Goal: Task Accomplishment & Management: Use online tool/utility

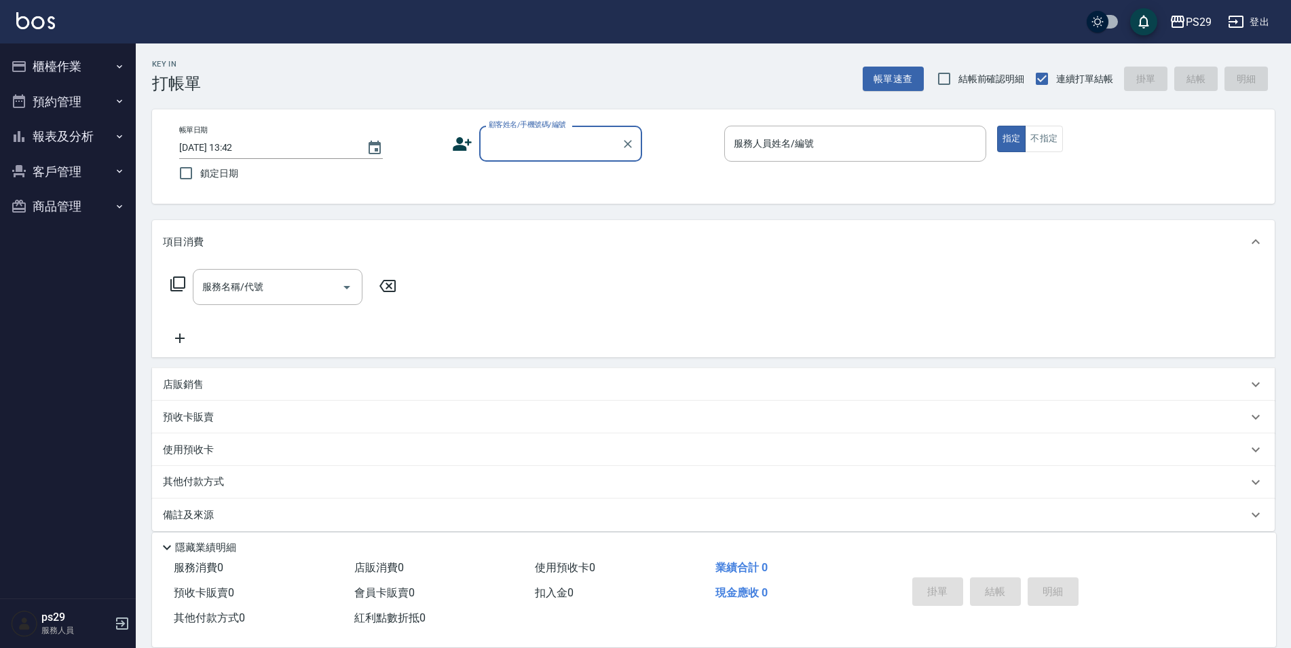
click at [70, 57] on button "櫃檯作業" at bounding box center [67, 66] width 125 height 35
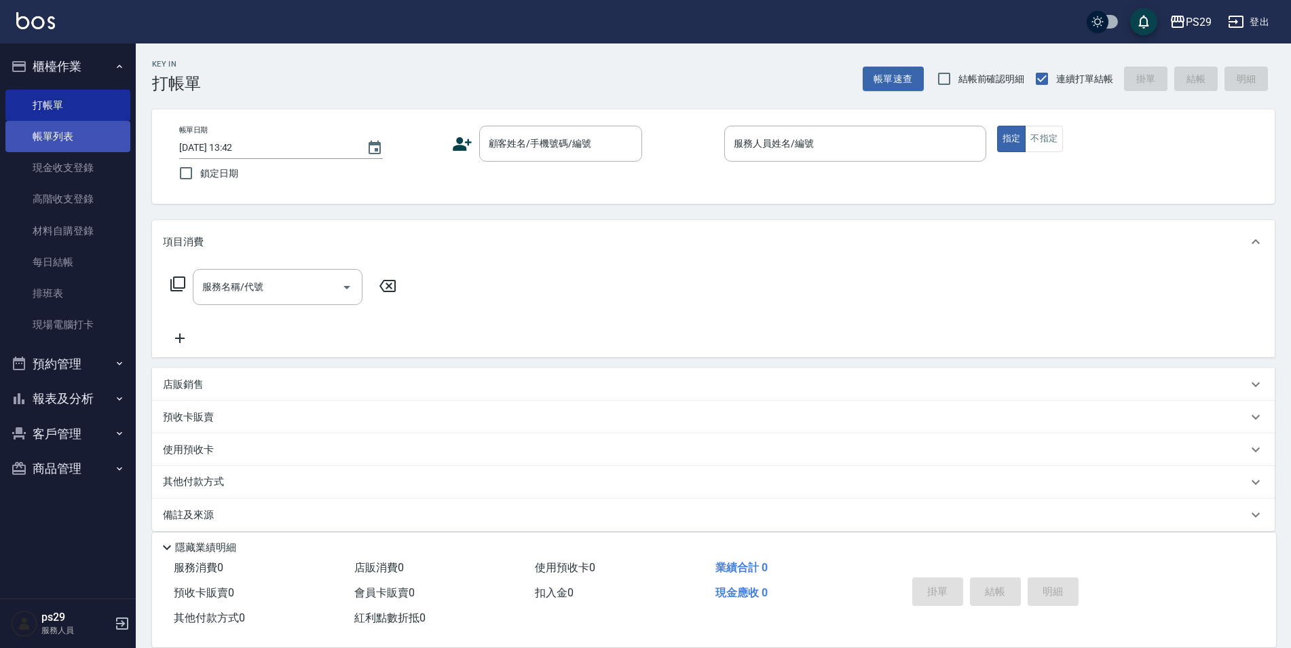
click at [60, 149] on link "帳單列表" at bounding box center [67, 136] width 125 height 31
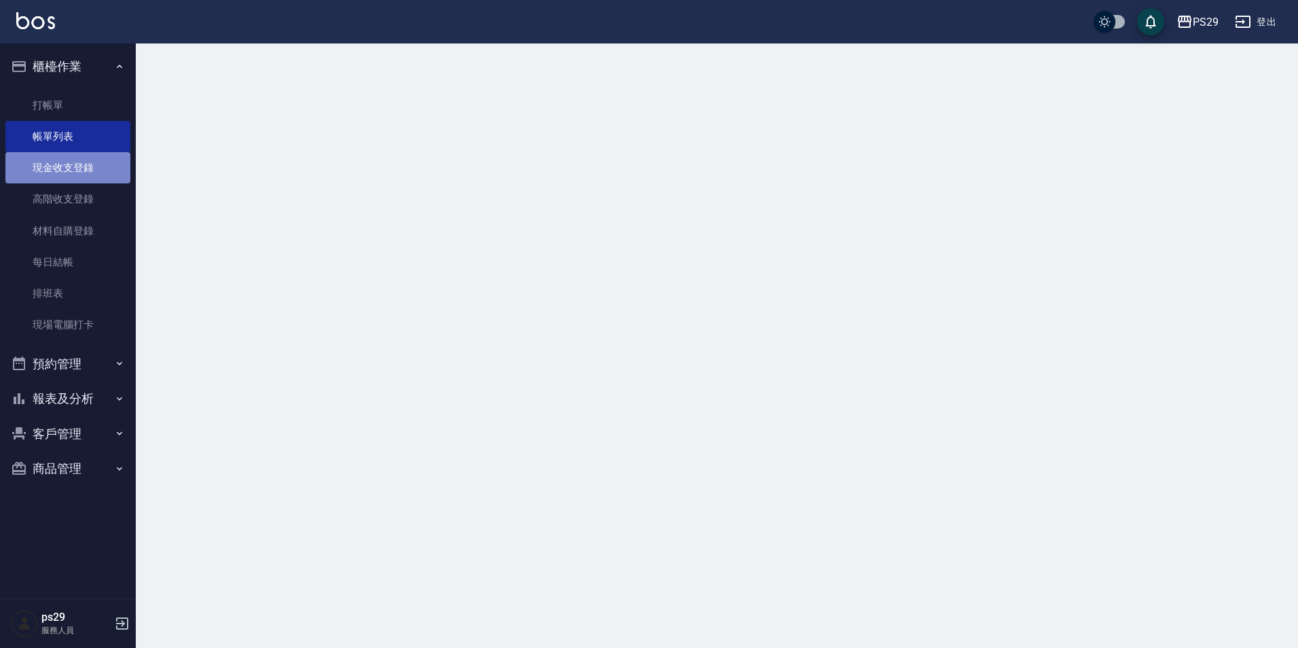
click at [54, 170] on link "現金收支登錄" at bounding box center [67, 167] width 125 height 31
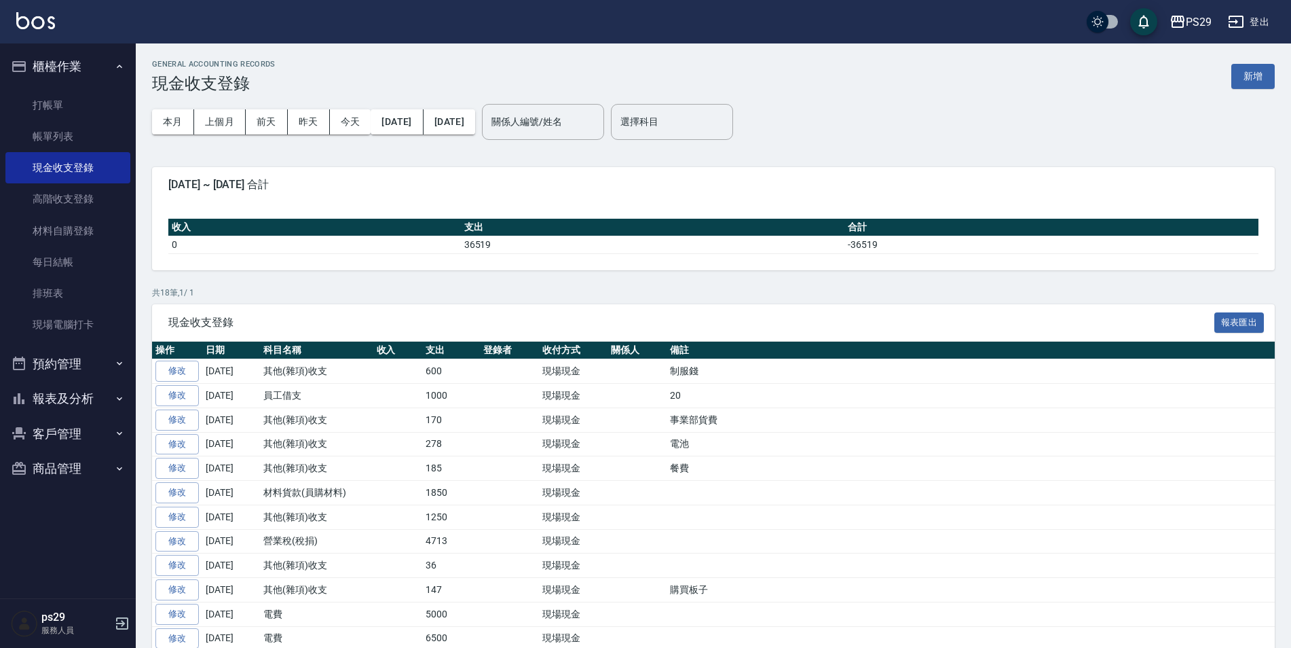
click at [1246, 99] on div "本月 上個月 [DATE] [DATE] [DATE] [DATE] [DATE] 關係人編號/姓名 關係人編號/姓名 選擇科目 選擇科目" at bounding box center [713, 122] width 1123 height 58
click at [1246, 82] on button "新增" at bounding box center [1252, 76] width 43 height 25
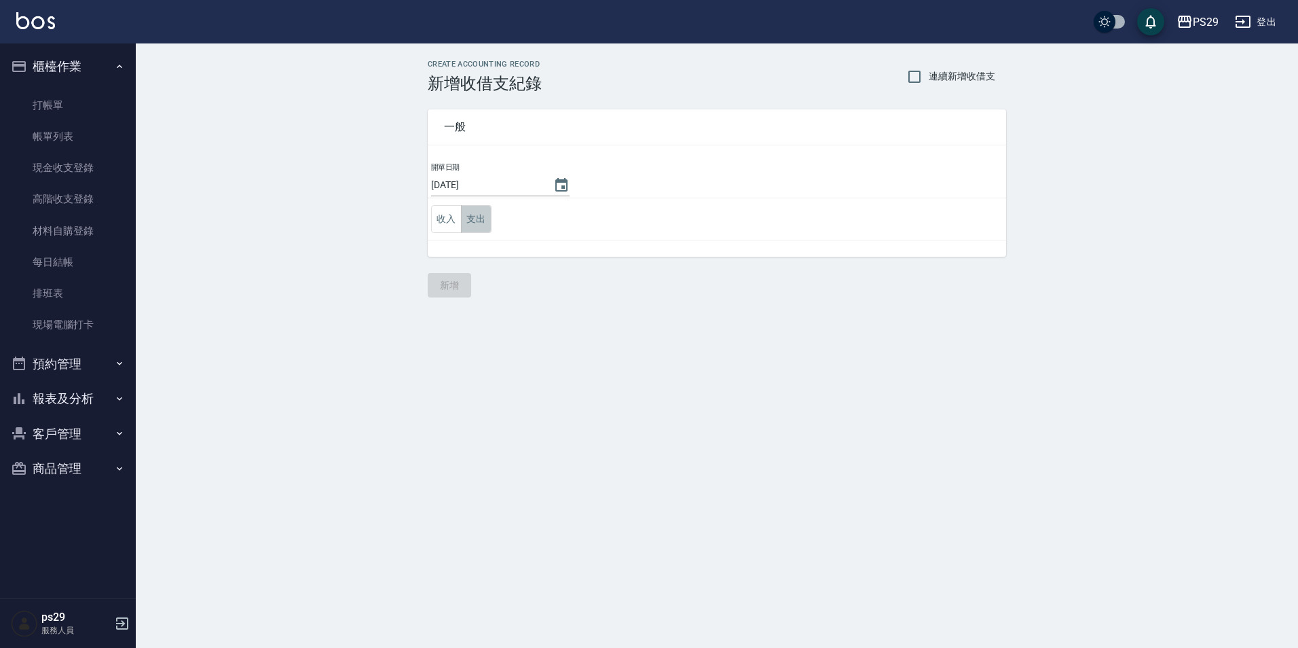
click at [477, 215] on button "支出" at bounding box center [476, 219] width 31 height 28
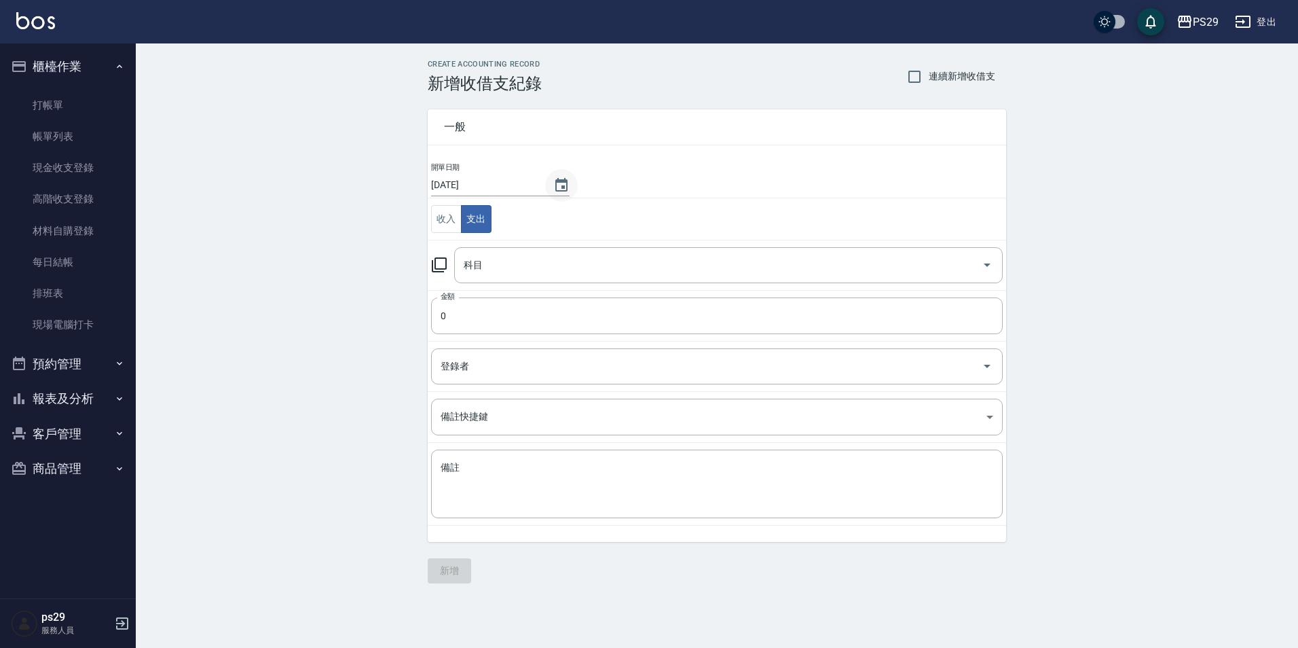
click at [565, 180] on button "Choose date, selected date is 2025-08-24" at bounding box center [561, 185] width 33 height 33
click at [840, 193] on td "開單日期 [DATE]" at bounding box center [717, 180] width 578 height 37
drag, startPoint x: 487, startPoint y: 260, endPoint x: 497, endPoint y: 267, distance: 12.2
click at [487, 263] on input "科目" at bounding box center [718, 265] width 516 height 24
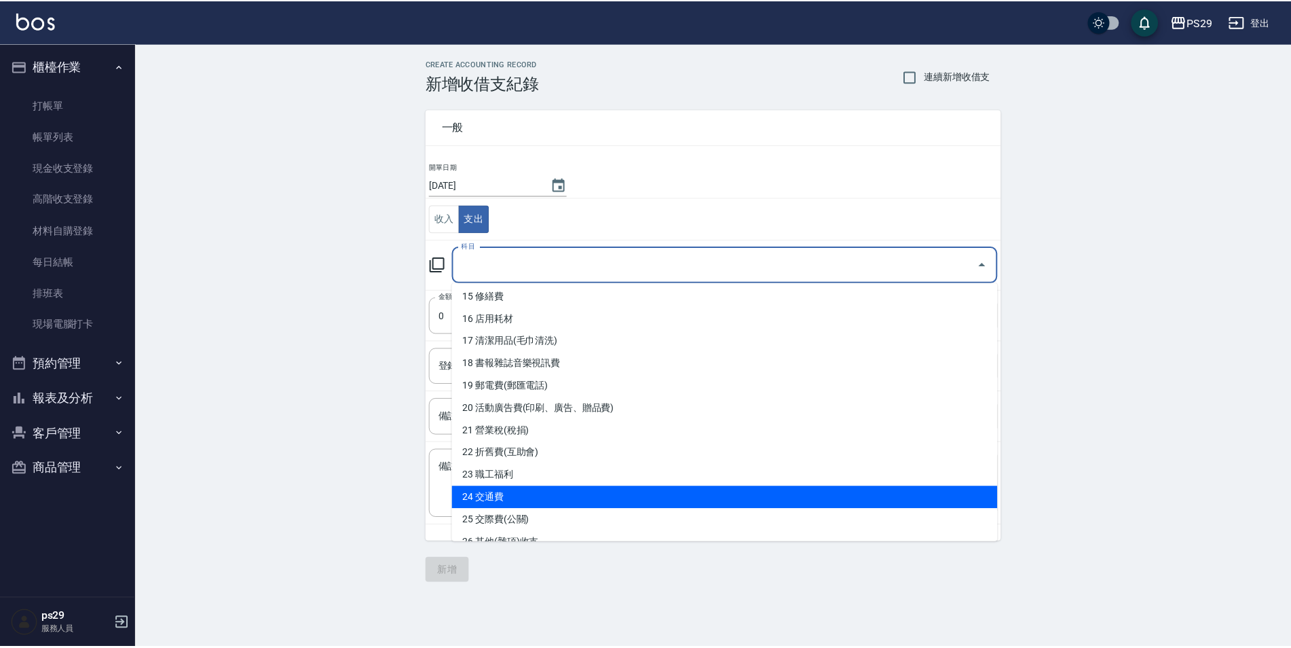
scroll to position [407, 0]
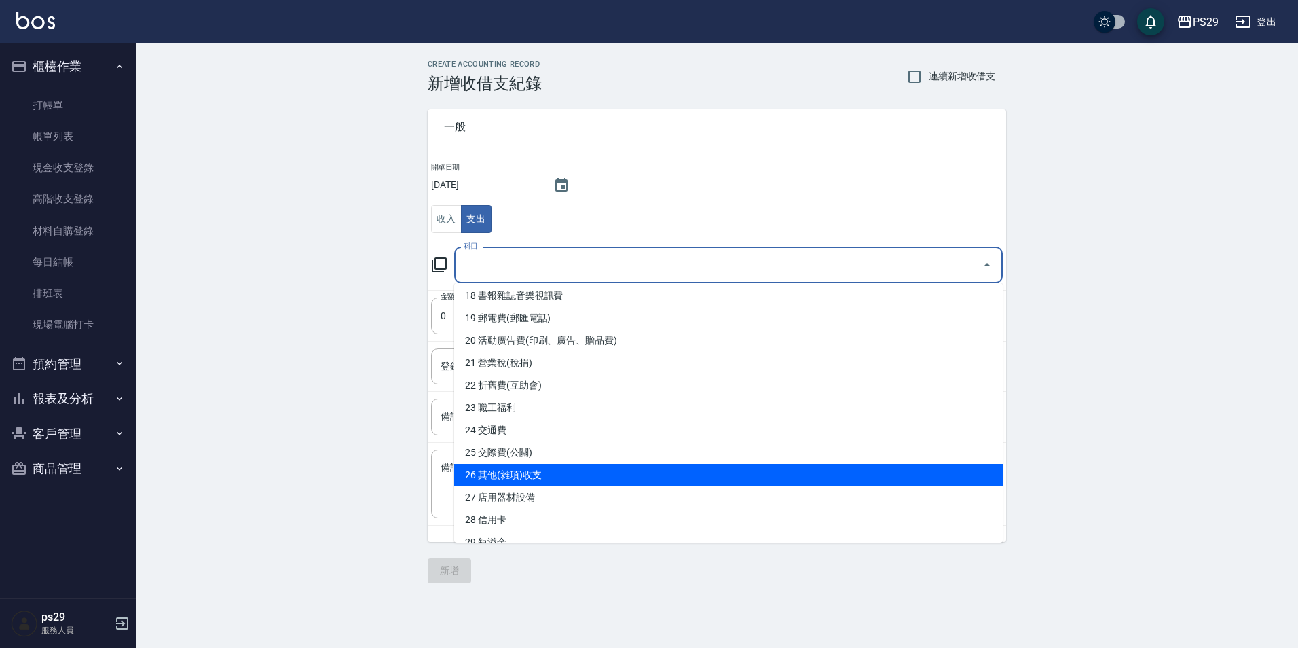
click at [520, 468] on li "26 其他(雜項)收支" at bounding box center [728, 475] width 548 height 22
type input "26 其他(雜項)收支"
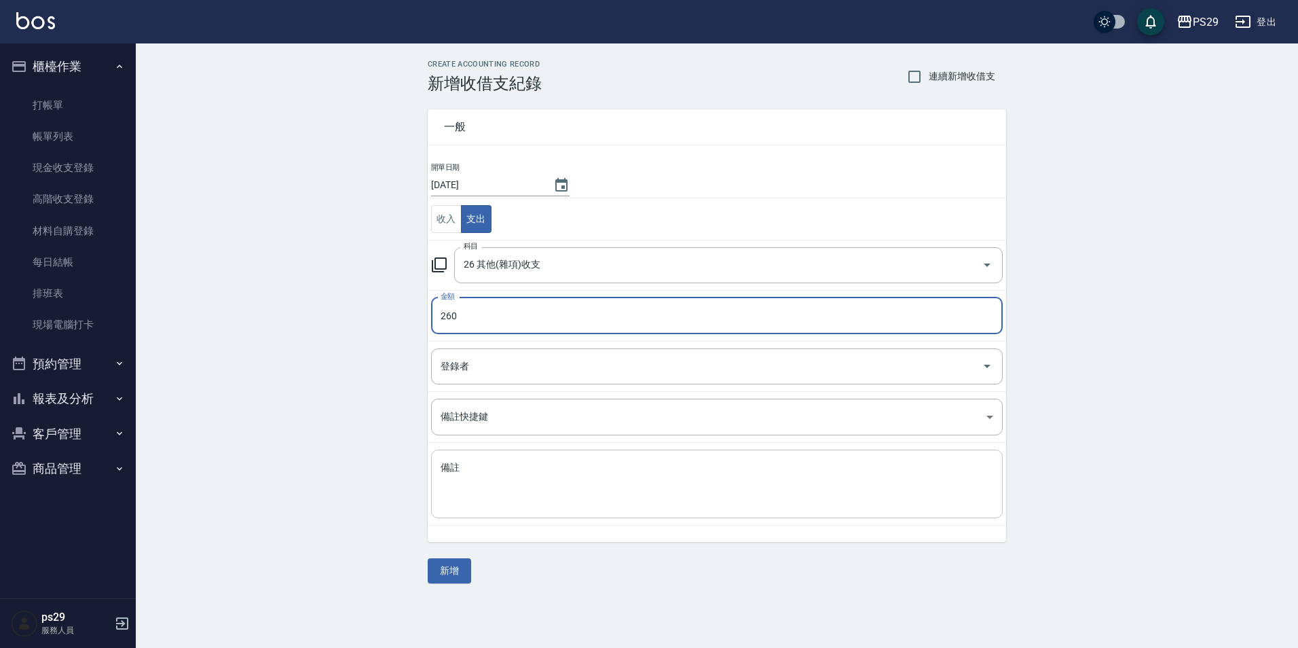
type input "260"
click at [565, 487] on textarea "備註" at bounding box center [717, 484] width 553 height 46
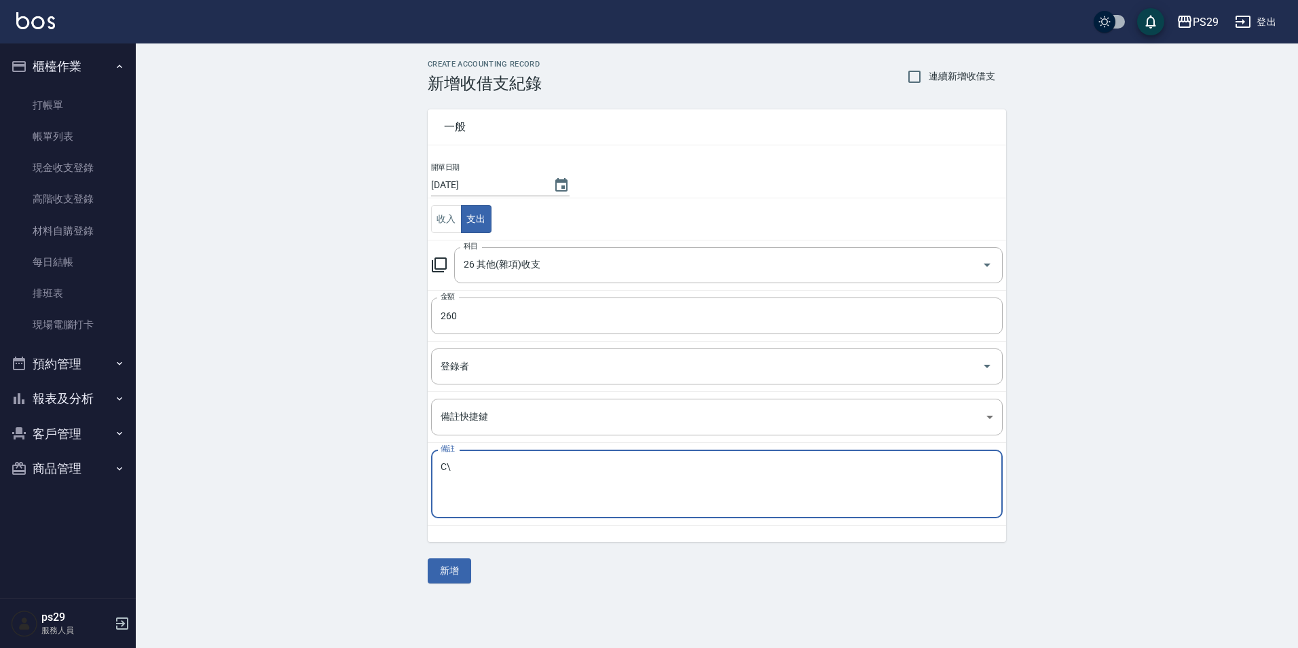
type textarea "C"
type textarea "ㄒ"
type textarea "學員"
click at [472, 560] on div "一般 開單日期 [DATE] 收入 支出 科目 26 其他(雜項)收支 科目 金額 260 金額 登錄者 登錄者 備註快捷鍵 ​ 備註快捷鍵 備註 學員 x …" at bounding box center [717, 338] width 578 height 490
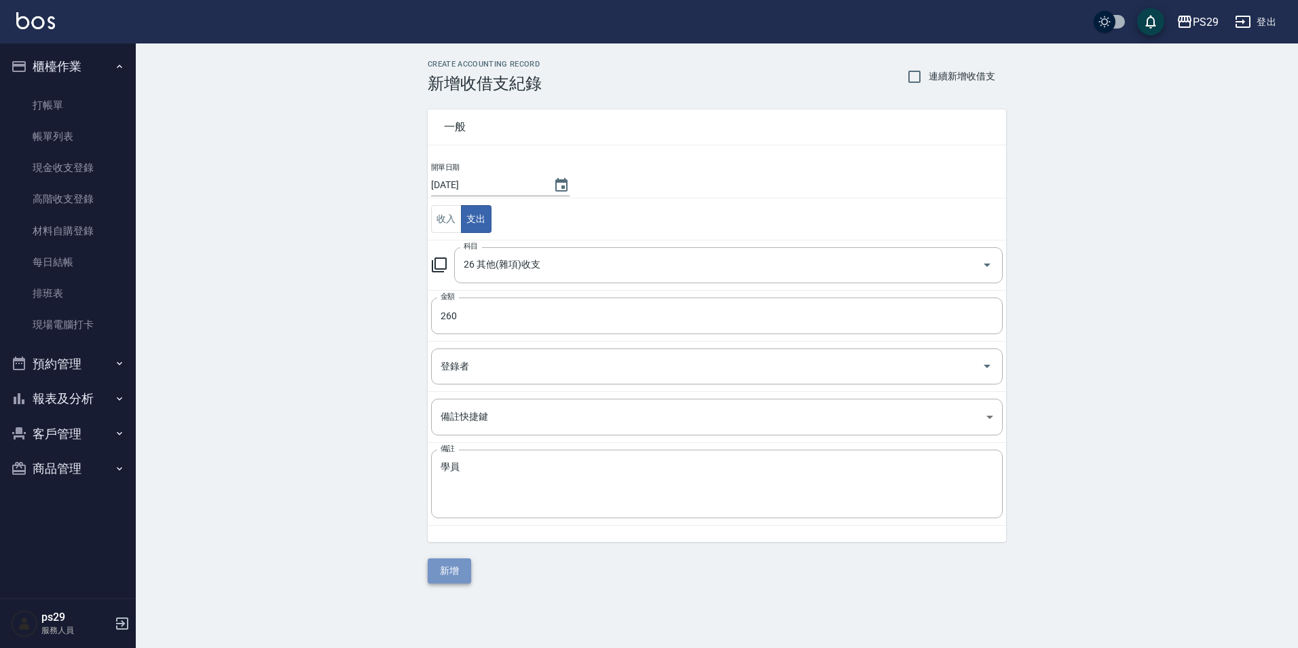
click at [462, 566] on button "新增" at bounding box center [449, 570] width 43 height 25
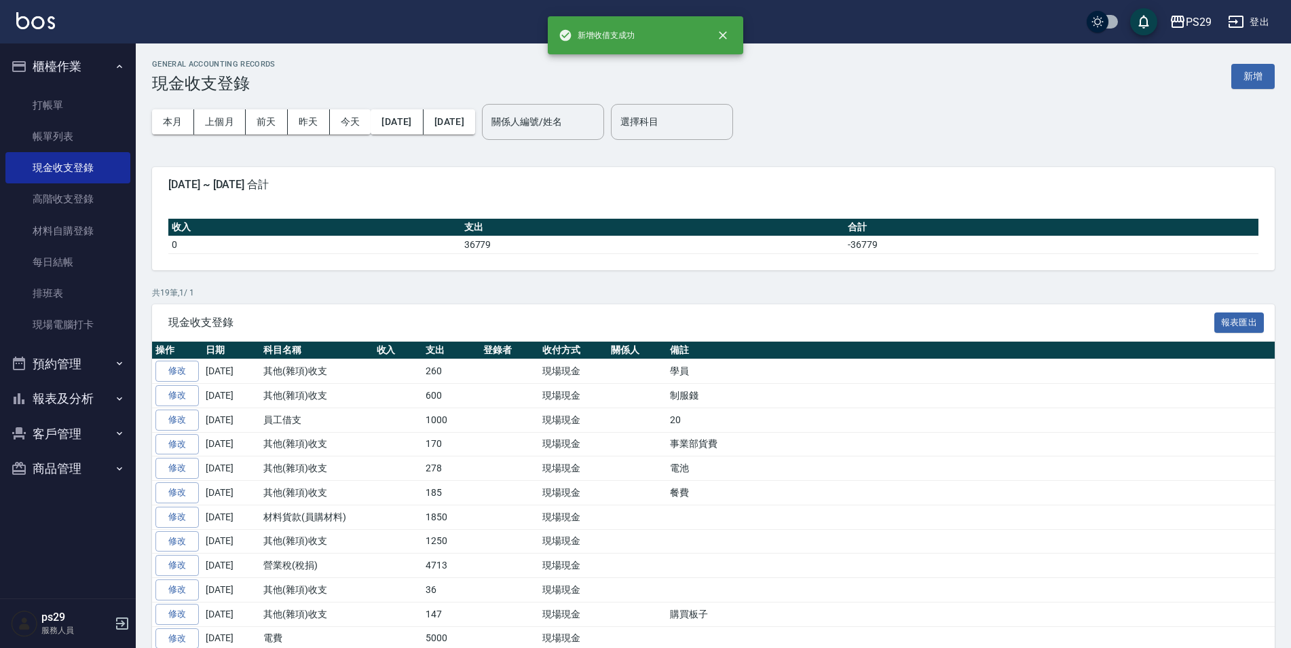
click at [57, 29] on div "PS29 登出" at bounding box center [645, 21] width 1291 height 43
click at [36, 25] on img at bounding box center [35, 20] width 39 height 17
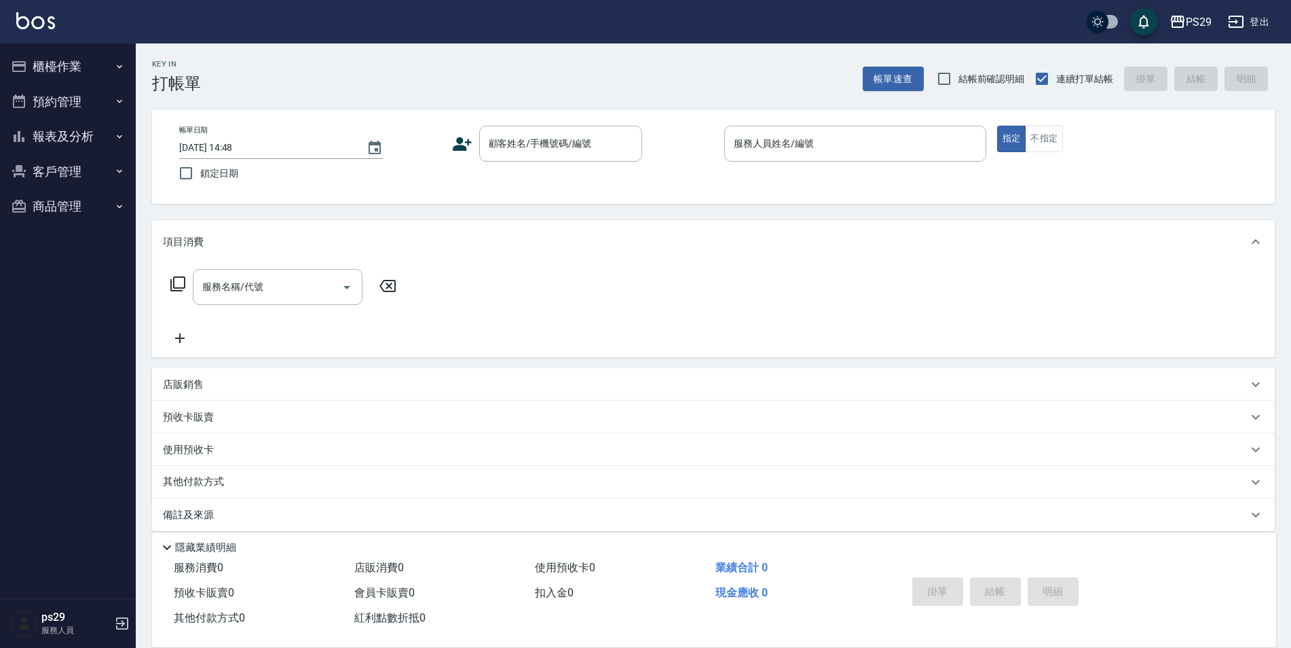
click at [39, 20] on img at bounding box center [35, 20] width 39 height 17
click at [42, 15] on img at bounding box center [35, 20] width 39 height 17
click at [43, 24] on img at bounding box center [35, 20] width 39 height 17
click at [48, 21] on img at bounding box center [35, 20] width 39 height 17
click at [47, 12] on img at bounding box center [35, 20] width 39 height 17
